Goal: Task Accomplishment & Management: Complete application form

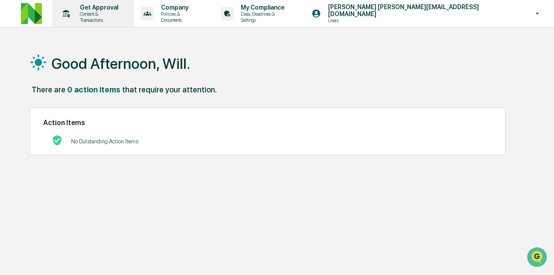
click at [76, 11] on p "Get Approval" at bounding box center [98, 7] width 51 height 7
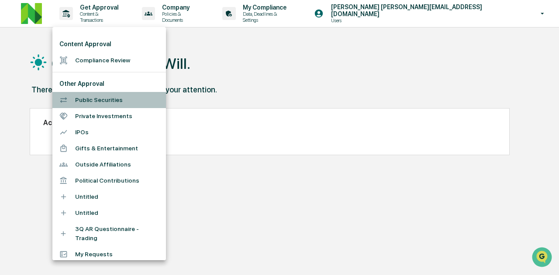
click at [107, 100] on li "Public Securities" at bounding box center [108, 100] width 113 height 16
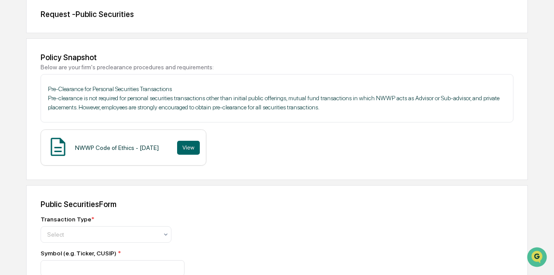
scroll to position [218, 0]
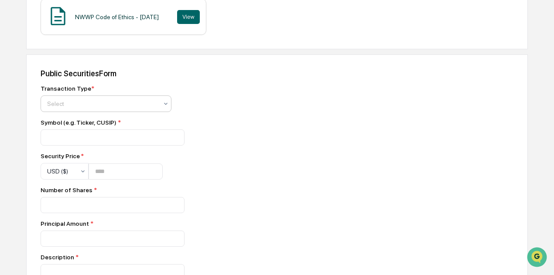
click at [107, 106] on div at bounding box center [102, 103] width 111 height 9
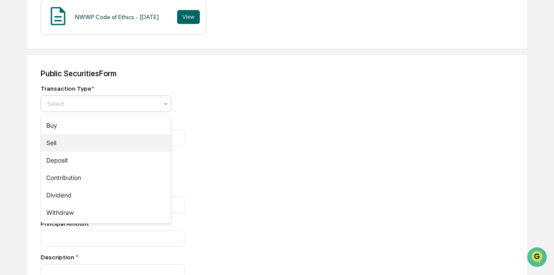
click at [76, 143] on div "Sell" at bounding box center [106, 142] width 130 height 17
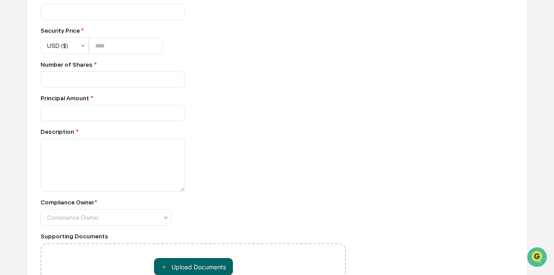
scroll to position [393, 0]
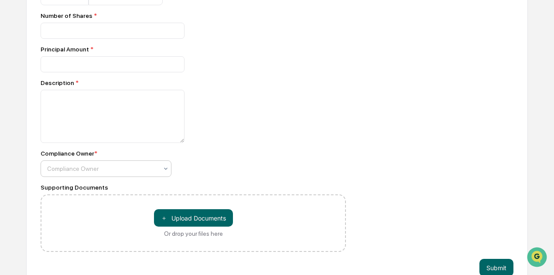
click at [109, 166] on div "Compliance Owner" at bounding box center [103, 169] width 120 height 12
click at [254, 143] on div at bounding box center [193, 116] width 305 height 53
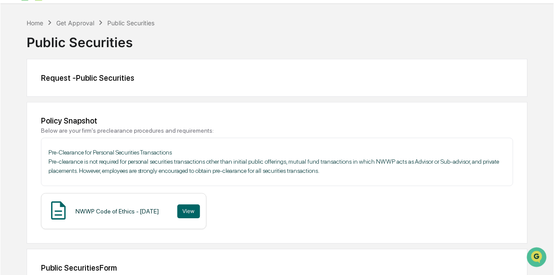
scroll to position [0, 0]
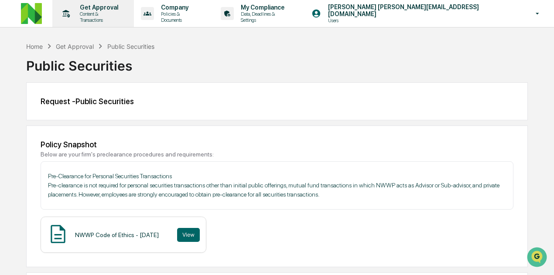
click at [98, 15] on p "Content & Transactions" at bounding box center [98, 17] width 51 height 12
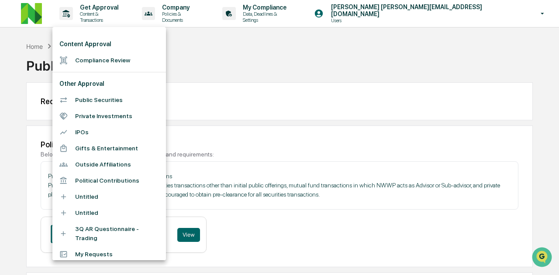
click at [195, 101] on div at bounding box center [279, 137] width 559 height 275
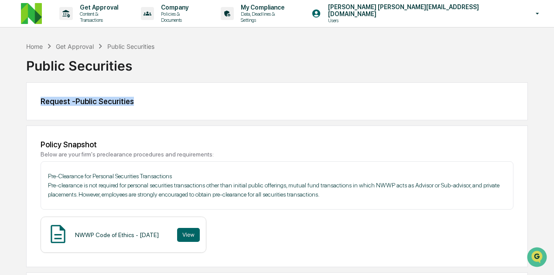
drag, startPoint x: 134, startPoint y: 102, endPoint x: 47, endPoint y: 106, distance: 87.4
click at [34, 107] on div "Request - Public Securities" at bounding box center [277, 101] width 502 height 38
click at [231, 100] on div "Request - Public Securities" at bounding box center [277, 101] width 473 height 9
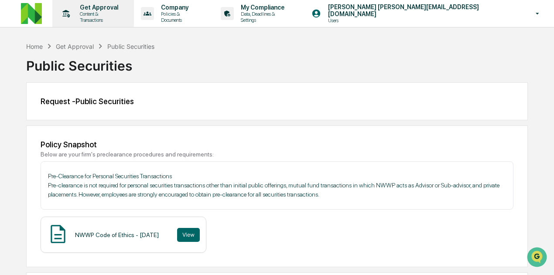
click at [96, 9] on p "Get Approval" at bounding box center [98, 7] width 51 height 7
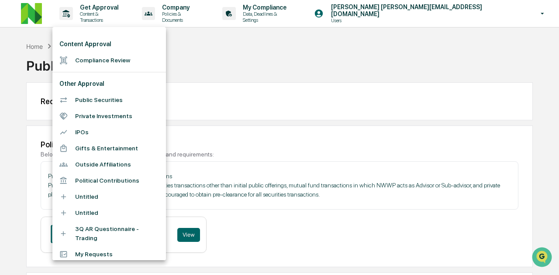
click at [200, 112] on div at bounding box center [279, 137] width 559 height 275
